Goal: Information Seeking & Learning: Learn about a topic

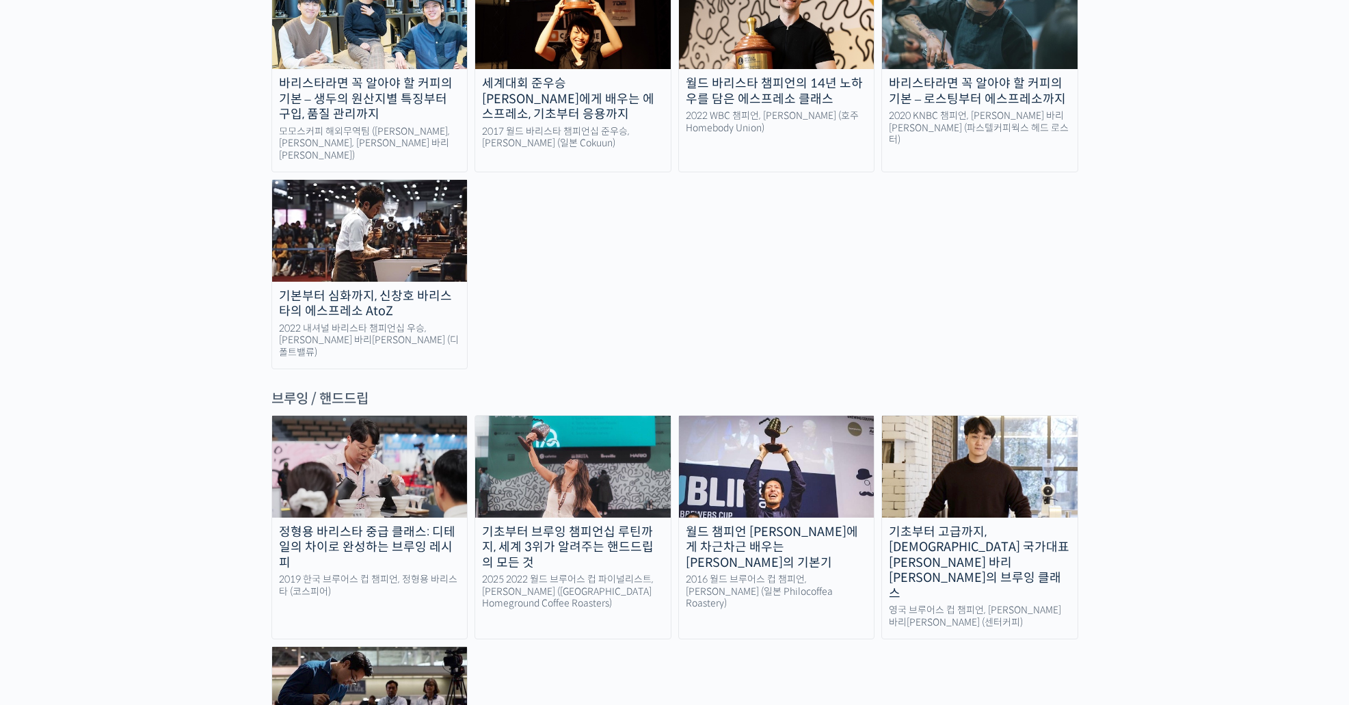
scroll to position [1991, 0]
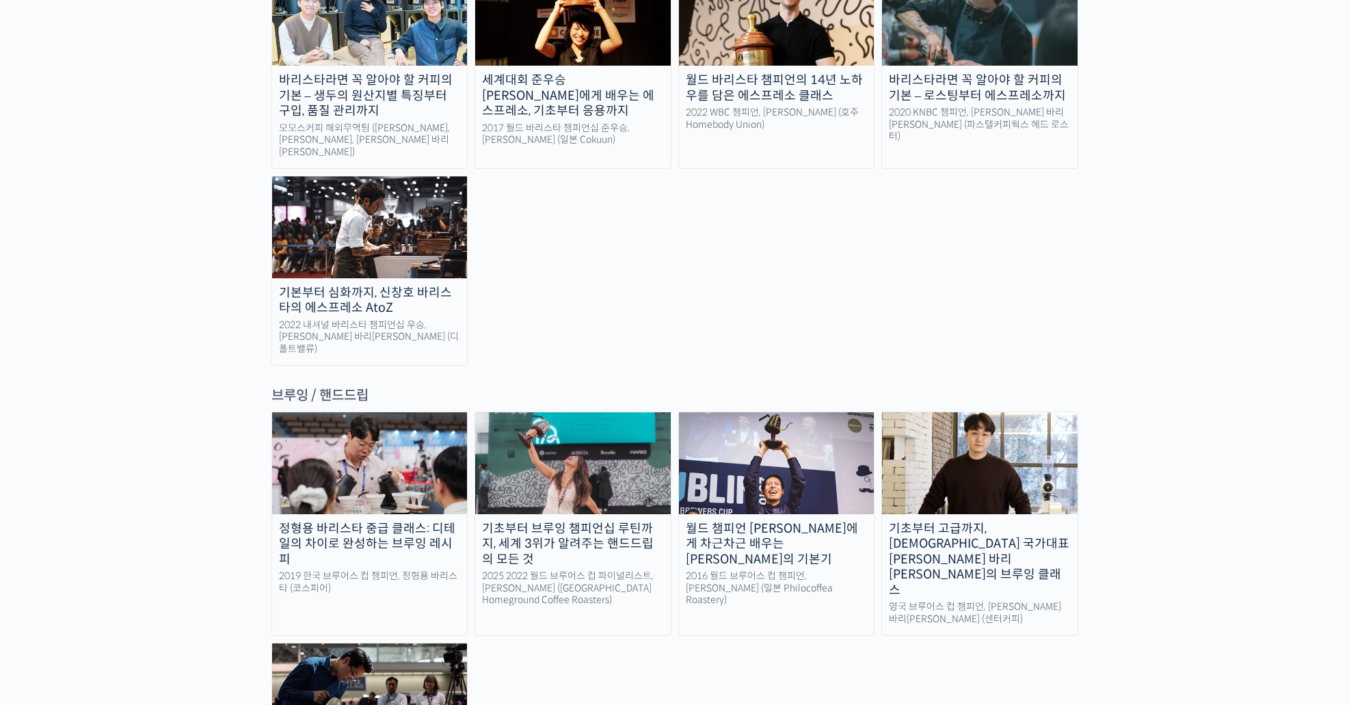
click at [775, 521] on div "월드 챔피언 [PERSON_NAME]에게 차근차근 배우는 [PERSON_NAME]의 기본기" at bounding box center [777, 544] width 196 height 46
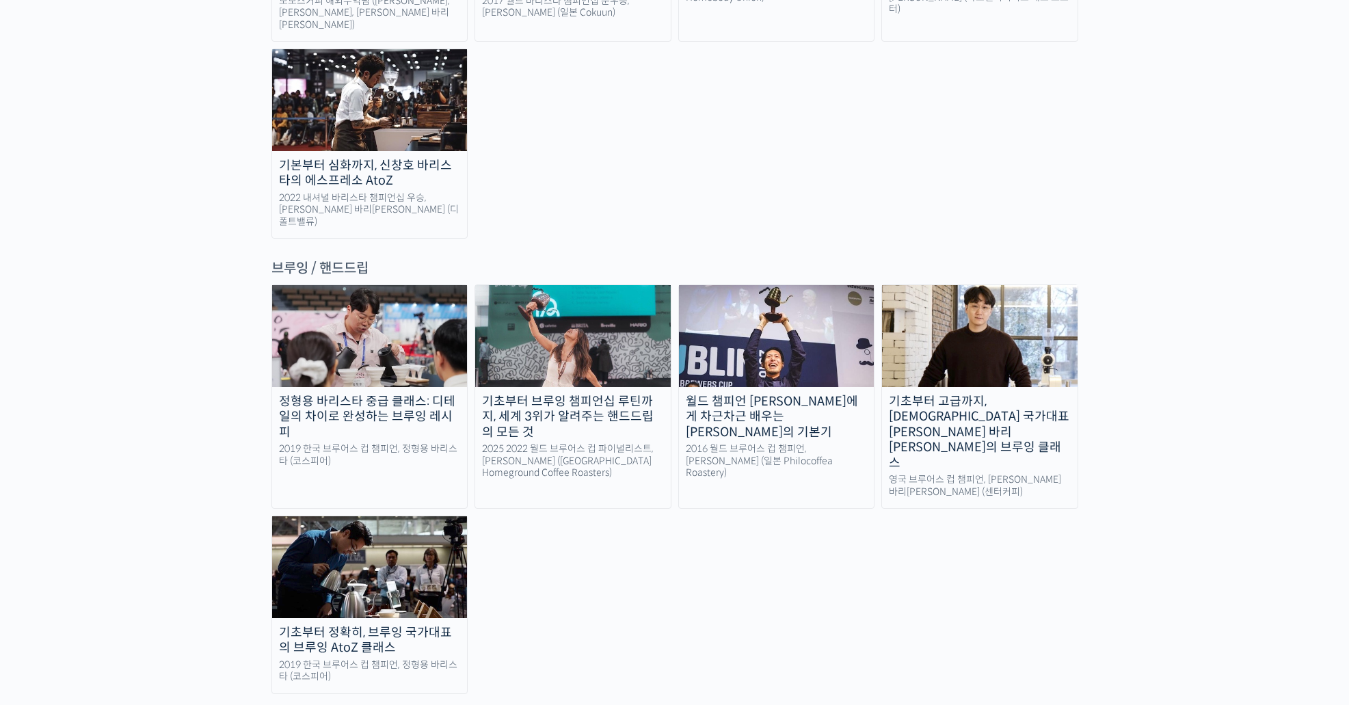
scroll to position [2113, 0]
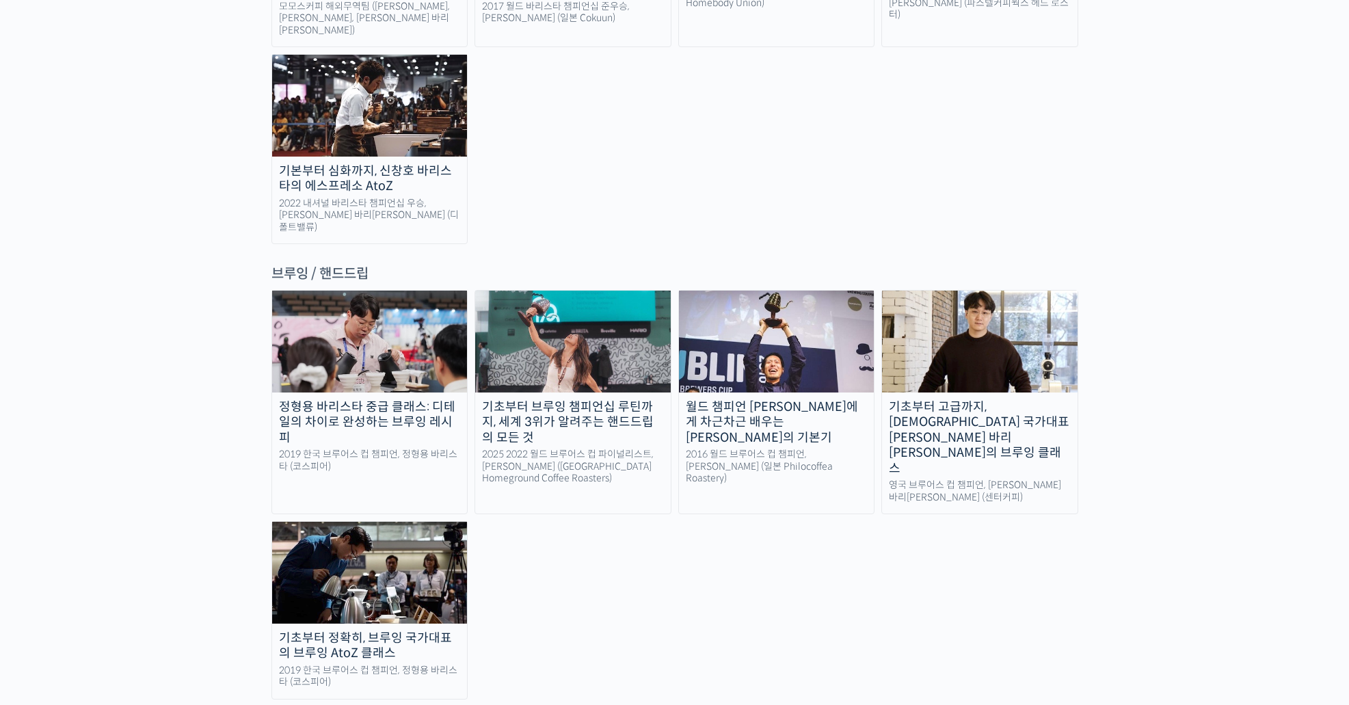
click at [1009, 399] on div "기초부터 고급까지, [DEMOGRAPHIC_DATA] 국가대표 [PERSON_NAME] 바리[PERSON_NAME]의 브루잉 클래스" at bounding box center [980, 437] width 196 height 77
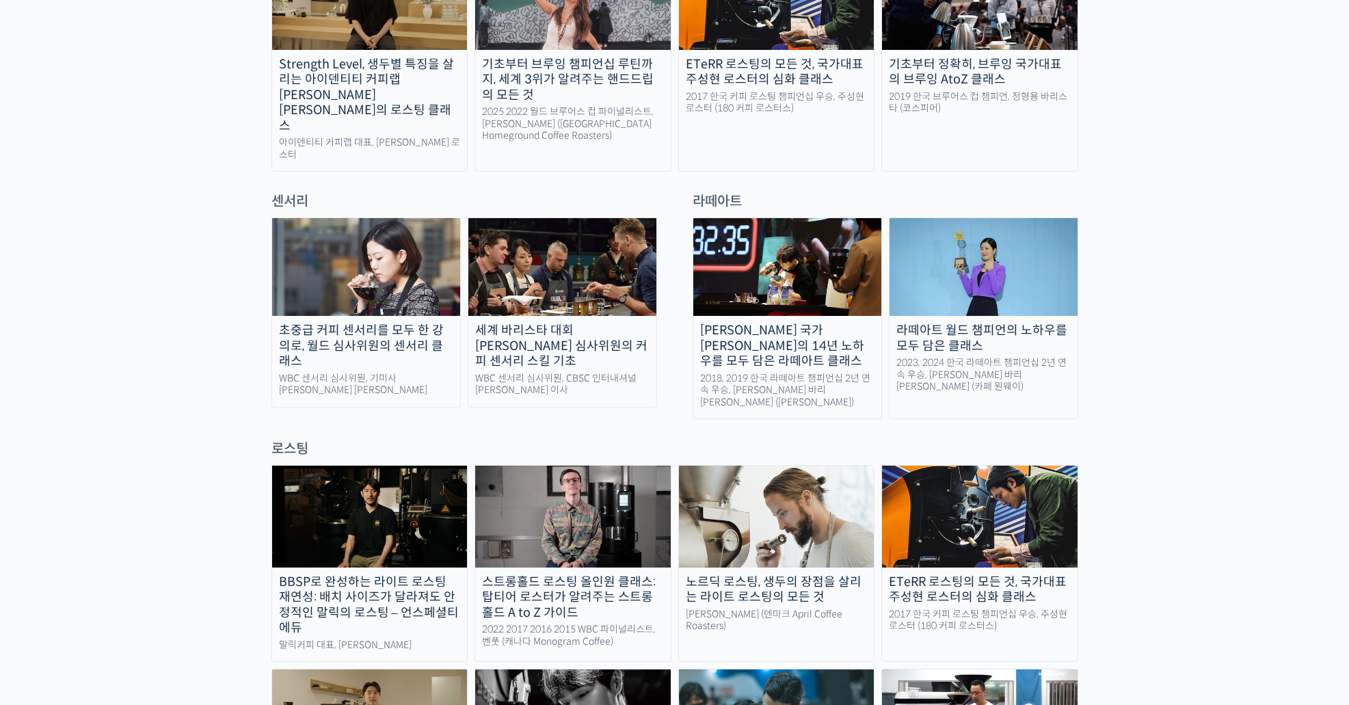
scroll to position [831, 0]
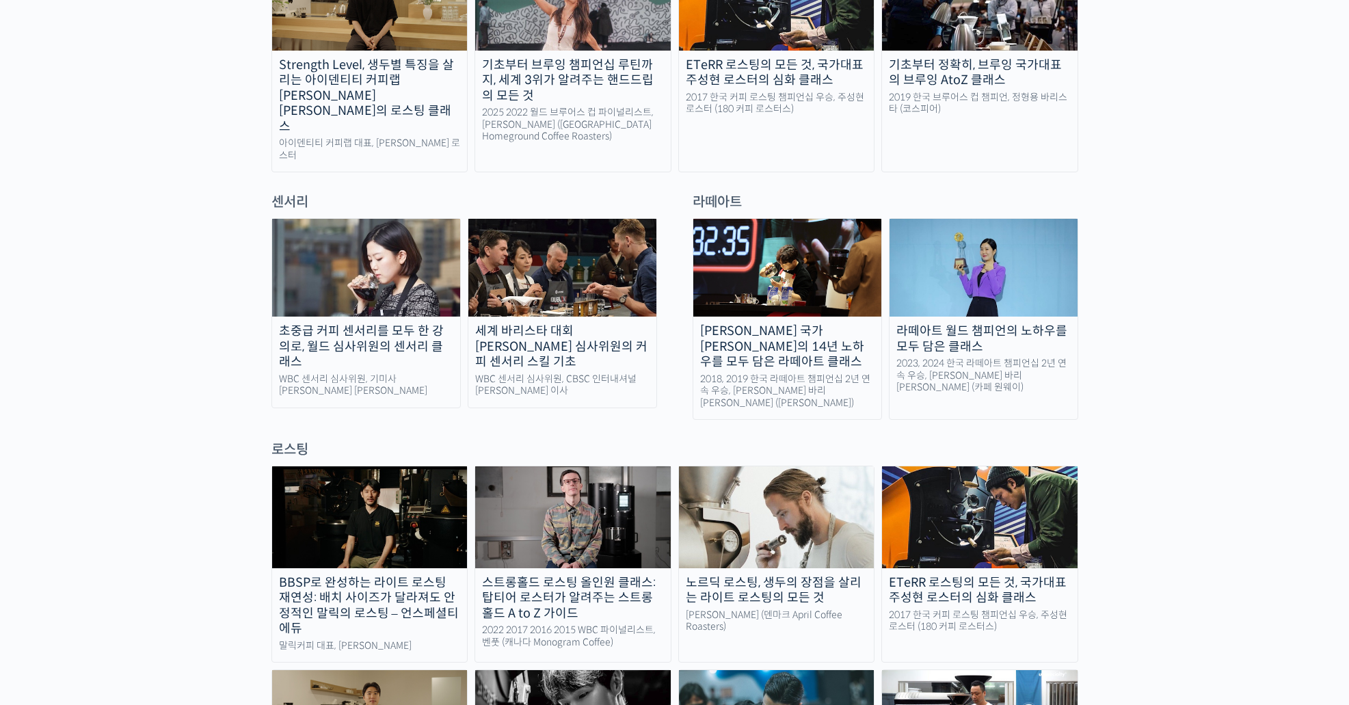
click at [379, 323] on div "초중급 커피 센서리를 모두 한 강의로, 월드 심사위원의 센서리 클래스" at bounding box center [366, 346] width 188 height 46
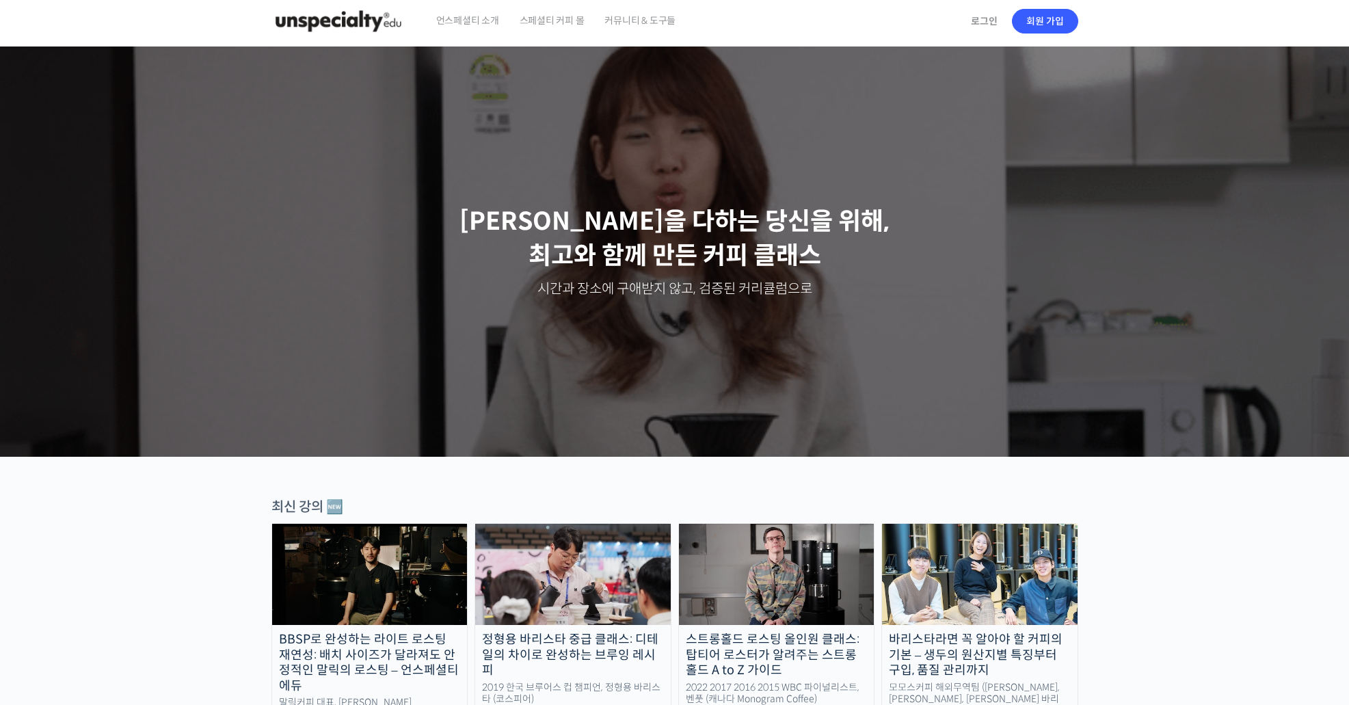
scroll to position [0, 0]
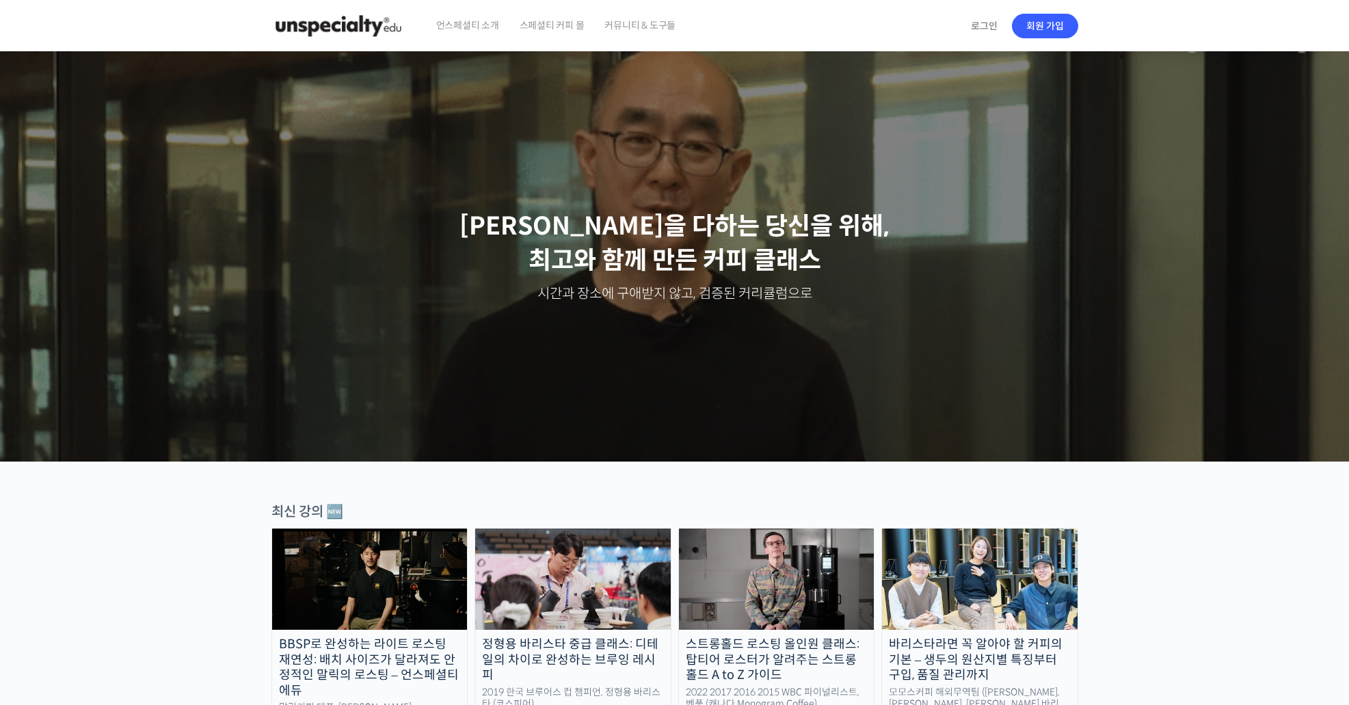
click at [522, 24] on span "스페셜티 커피 몰" at bounding box center [552, 25] width 65 height 52
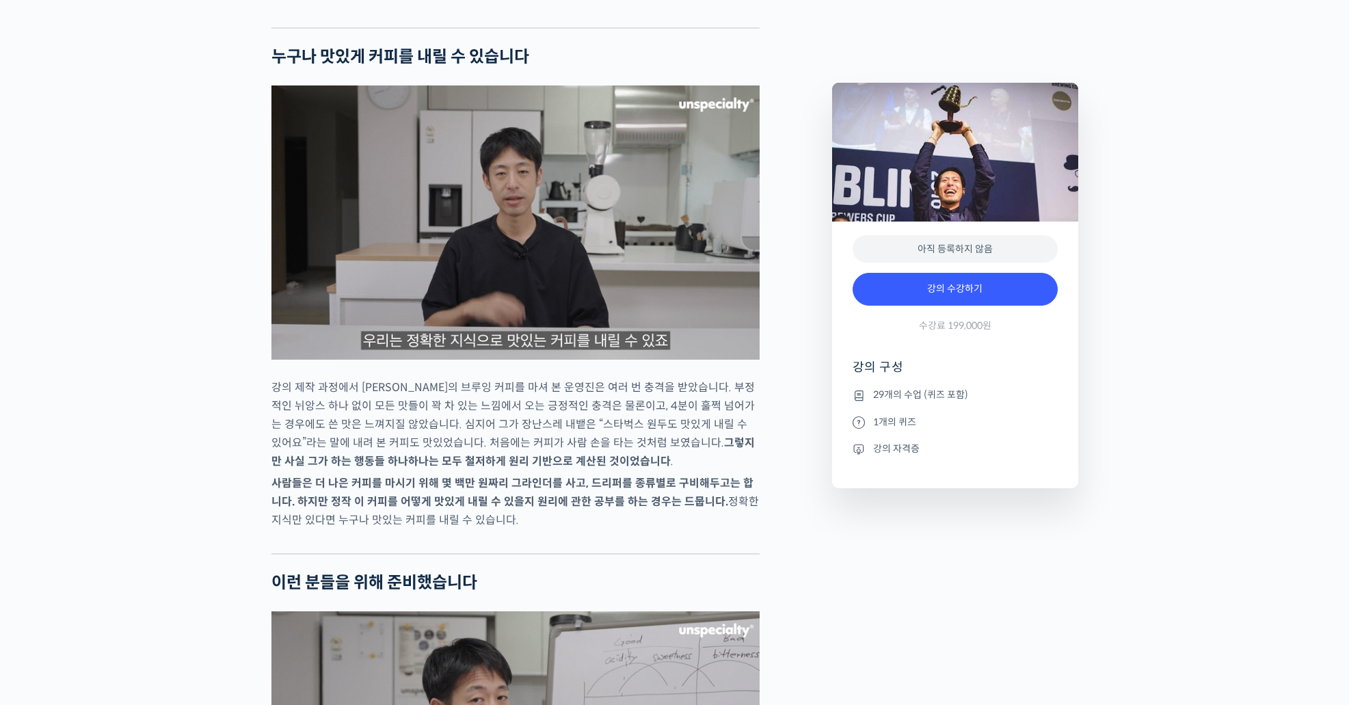
scroll to position [2136, 0]
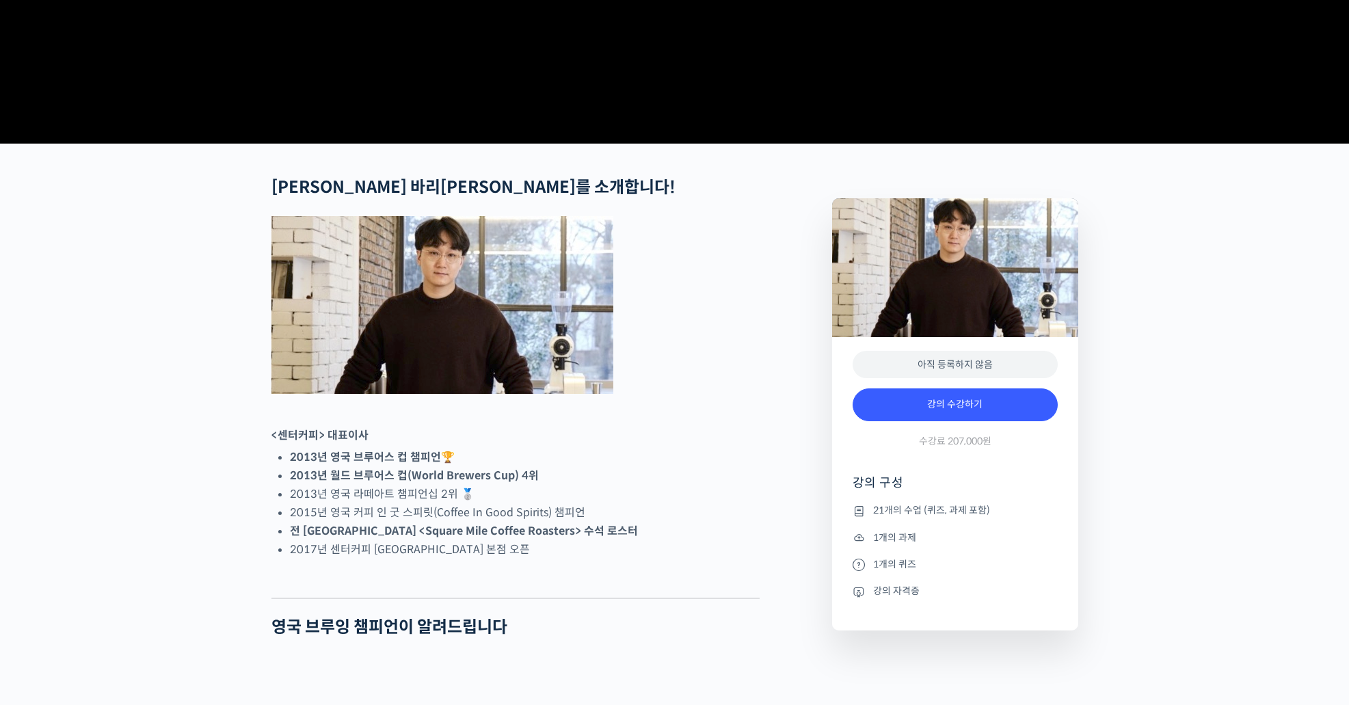
scroll to position [386, 0]
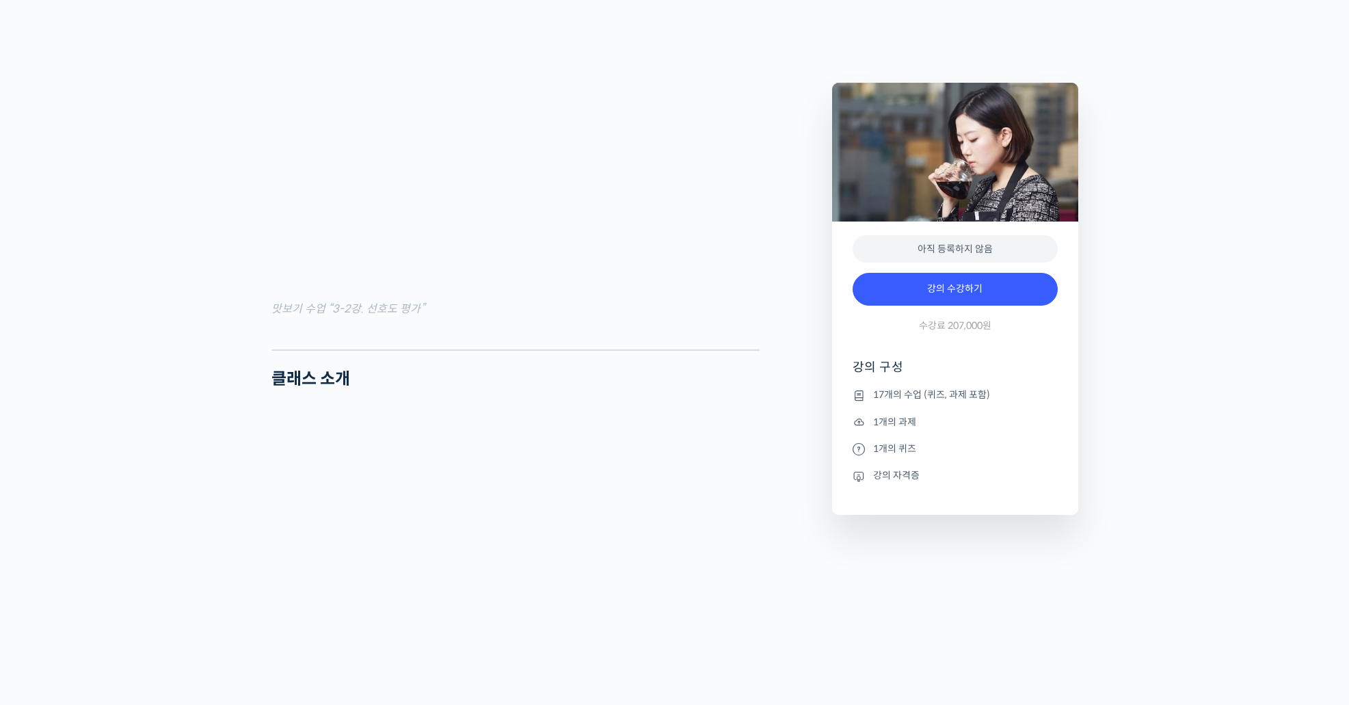
scroll to position [1514, 0]
